Goal: Use online tool/utility: Utilize a website feature to perform a specific function

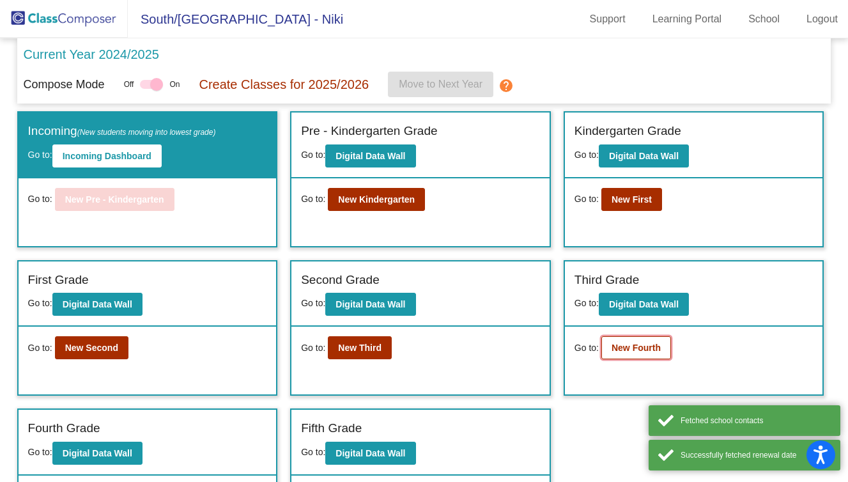
click at [652, 349] on b "New Fourth" at bounding box center [636, 348] width 49 height 10
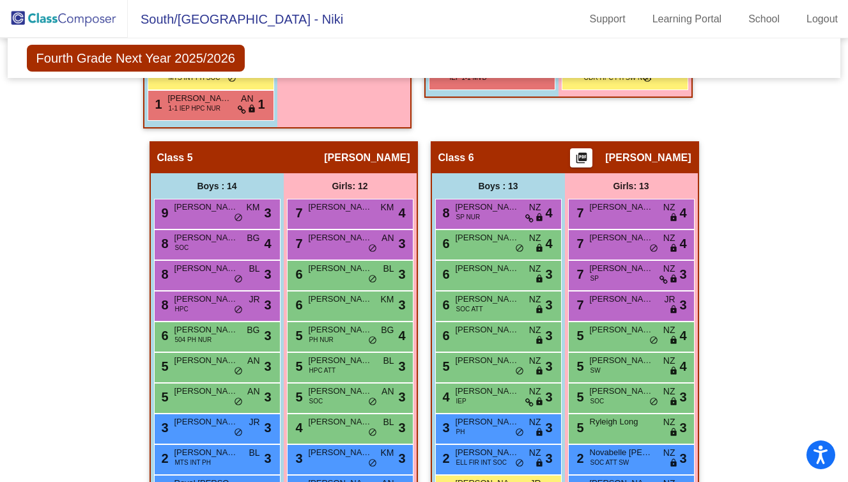
scroll to position [1299, 0]
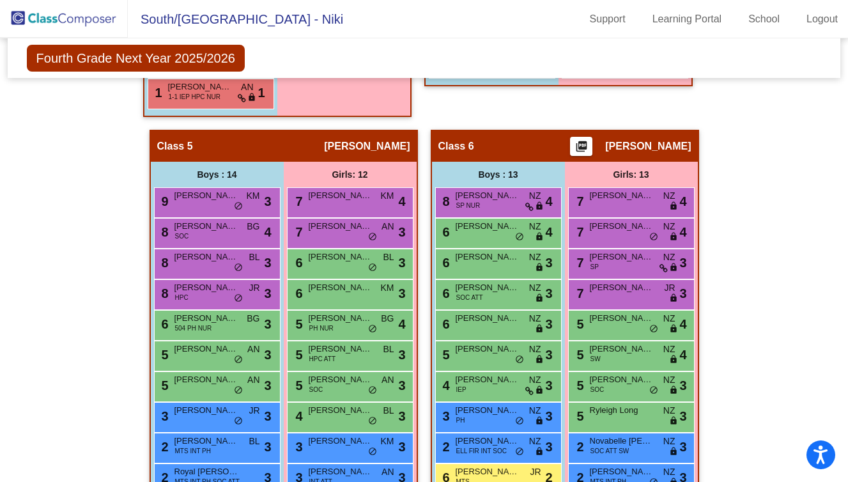
click at [589, 145] on mat-icon "picture_as_pdf" at bounding box center [581, 149] width 15 height 18
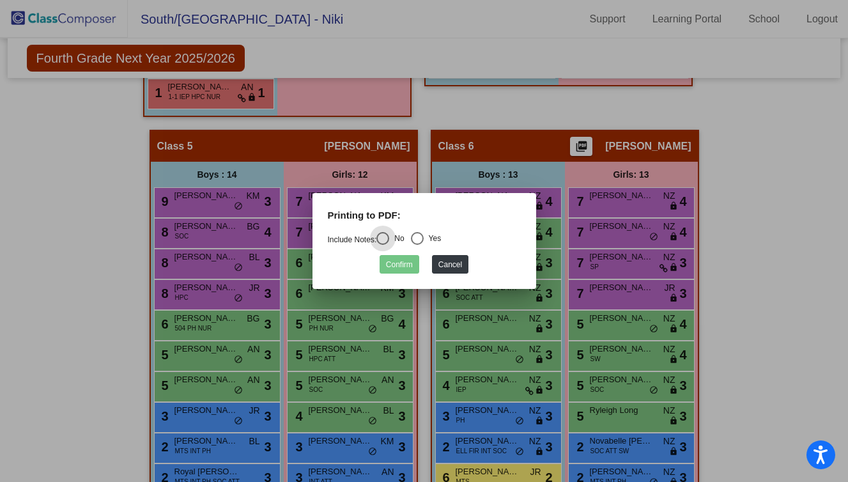
click at [417, 238] on div "Select an option" at bounding box center [417, 238] width 13 height 13
click at [417, 245] on input "Yes" at bounding box center [417, 245] width 1 height 1
radio input "true"
click at [410, 262] on button "Confirm" at bounding box center [400, 264] width 40 height 19
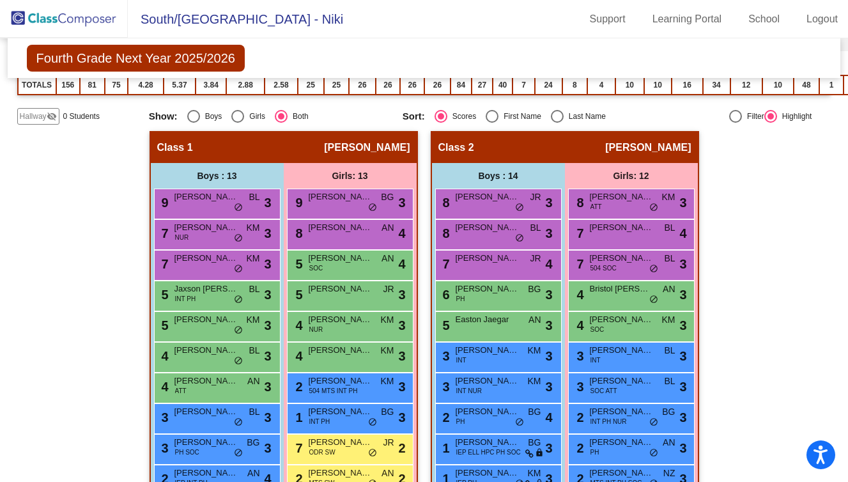
scroll to position [0, 0]
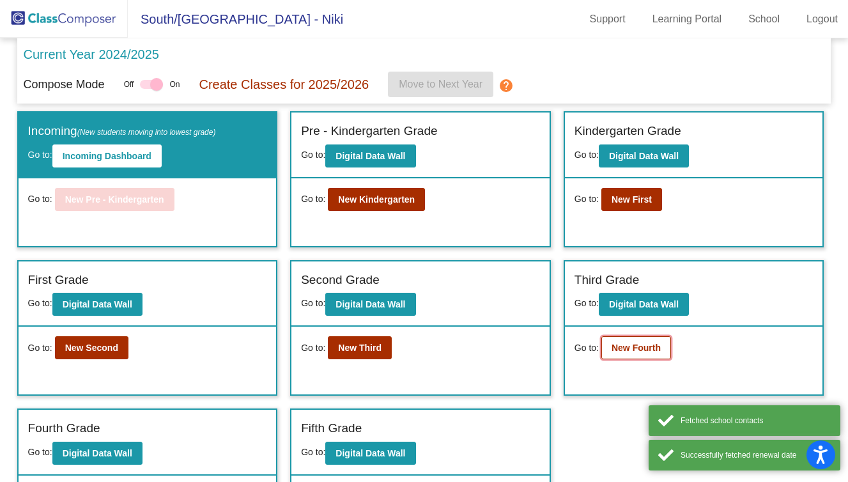
click at [616, 349] on b "New Fourth" at bounding box center [636, 348] width 49 height 10
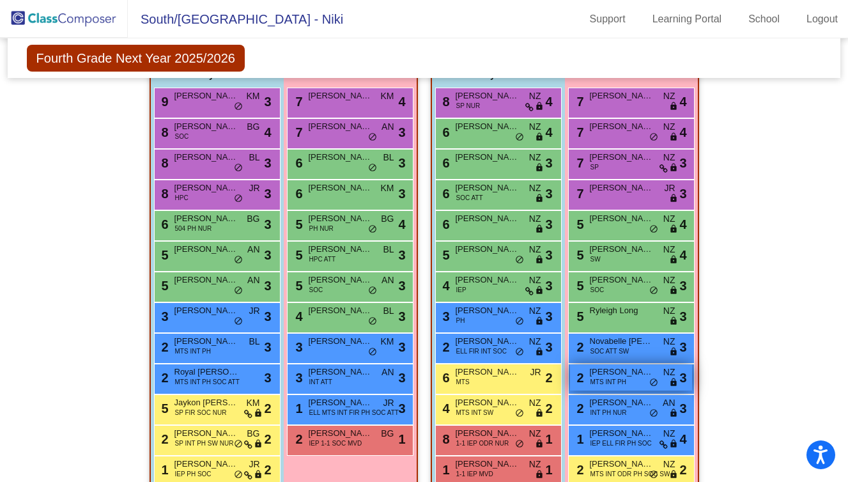
scroll to position [1379, 0]
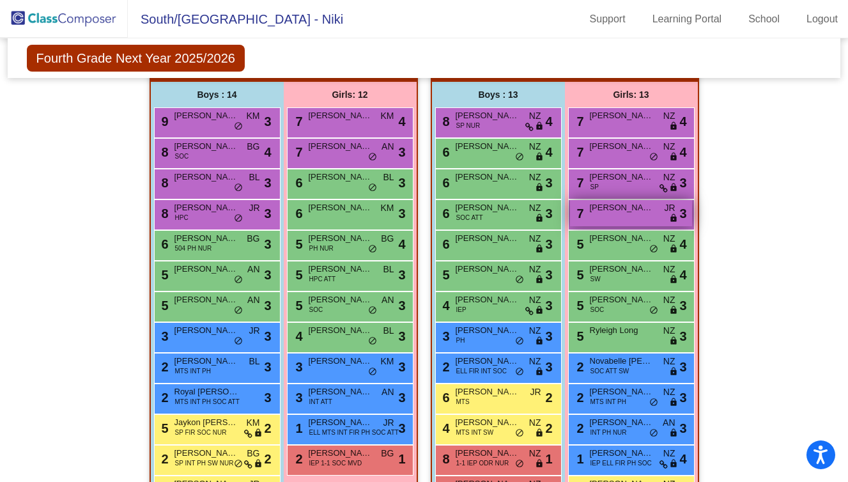
click at [639, 219] on div "7 Evelynn Fitzgerald JR lock do_not_disturb_alt 3" at bounding box center [631, 213] width 122 height 26
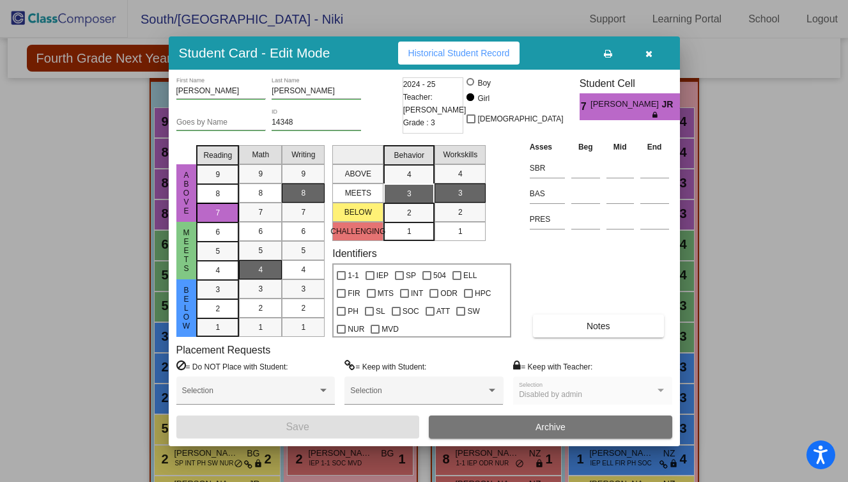
click at [646, 58] on icon "button" at bounding box center [649, 53] width 7 height 9
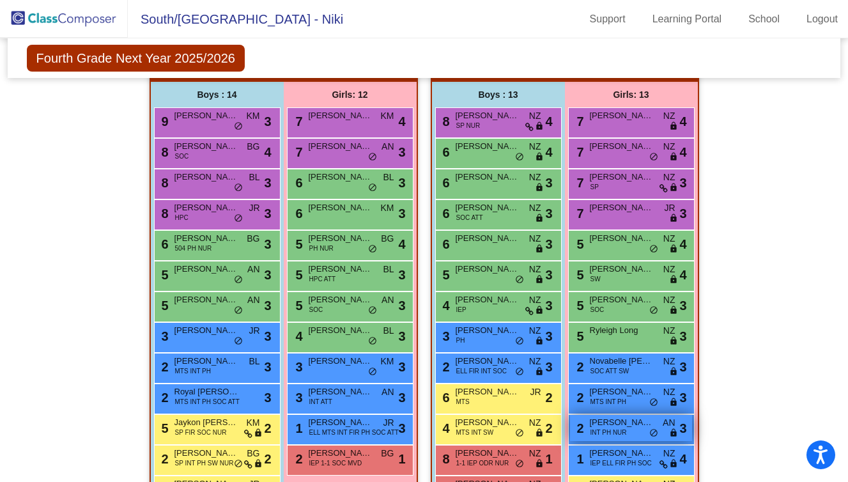
click at [624, 425] on span "[PERSON_NAME]" at bounding box center [622, 422] width 64 height 13
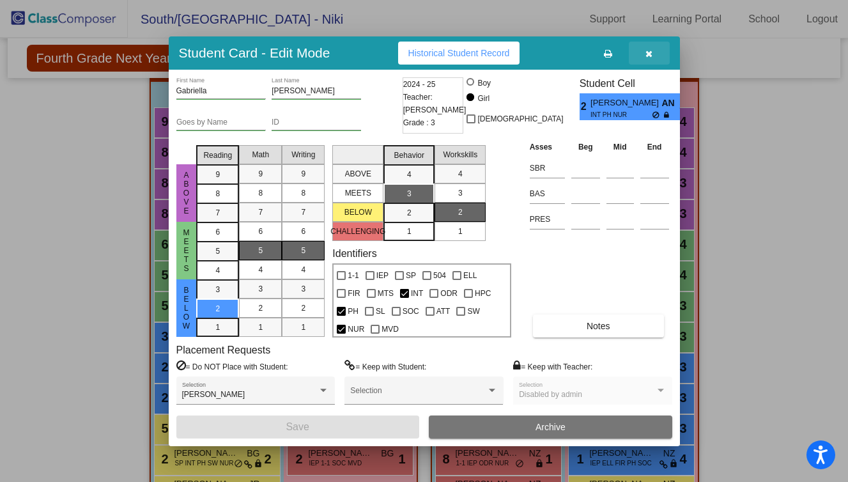
click at [643, 50] on button "button" at bounding box center [649, 53] width 41 height 23
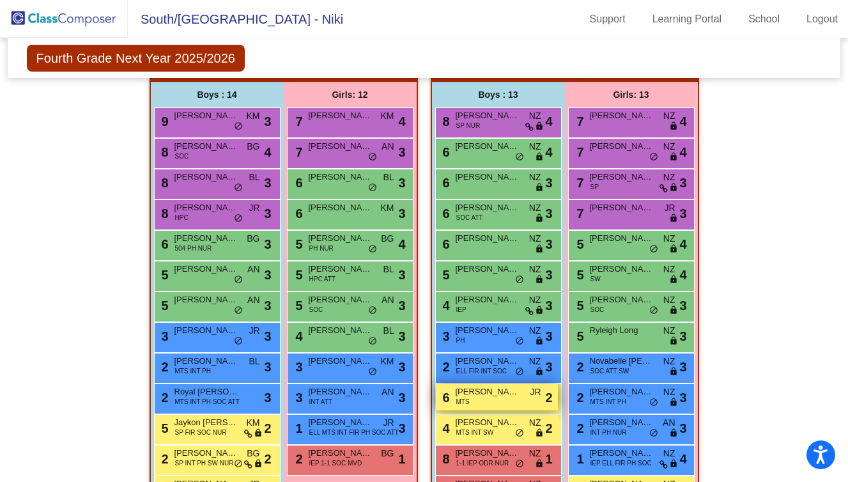
click at [499, 396] on span "[PERSON_NAME]" at bounding box center [488, 391] width 64 height 13
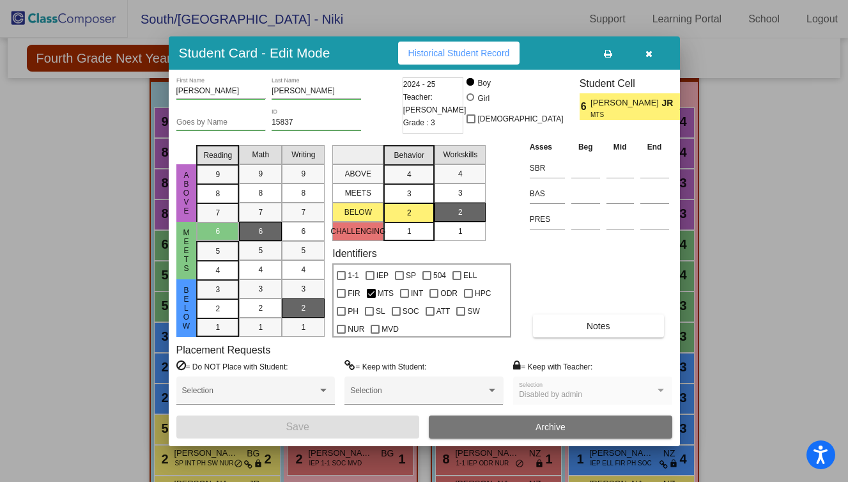
click at [650, 58] on button "button" at bounding box center [649, 53] width 41 height 23
